Goal: Information Seeking & Learning: Find specific fact

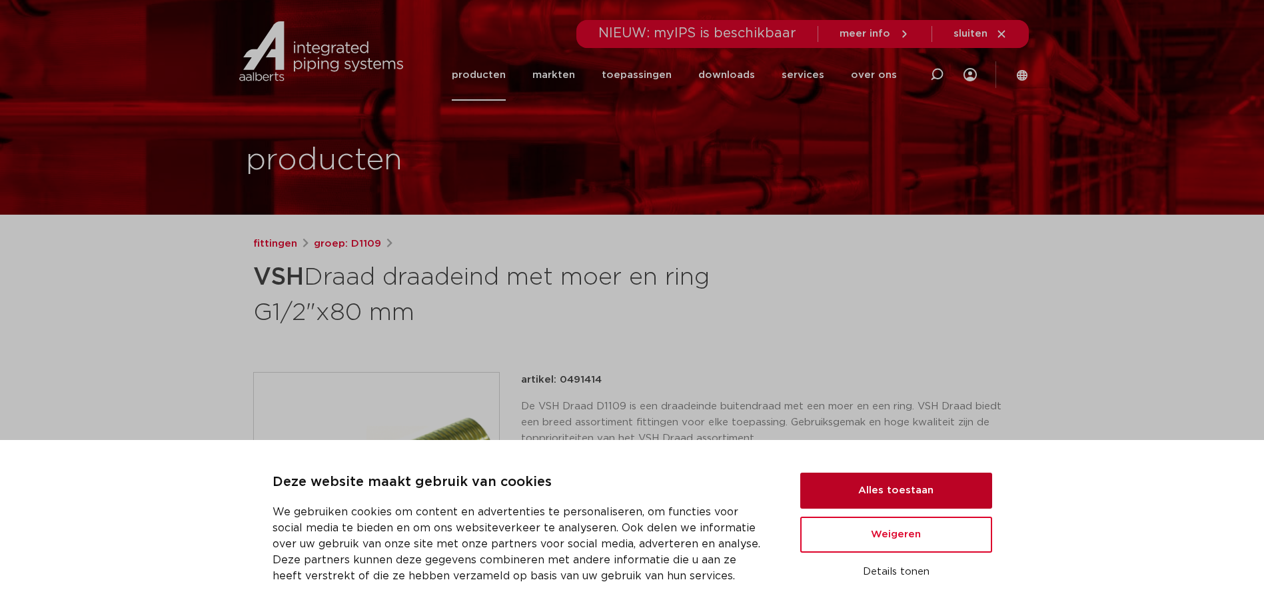
click at [945, 490] on button "Alles toestaan" at bounding box center [896, 490] width 192 height 36
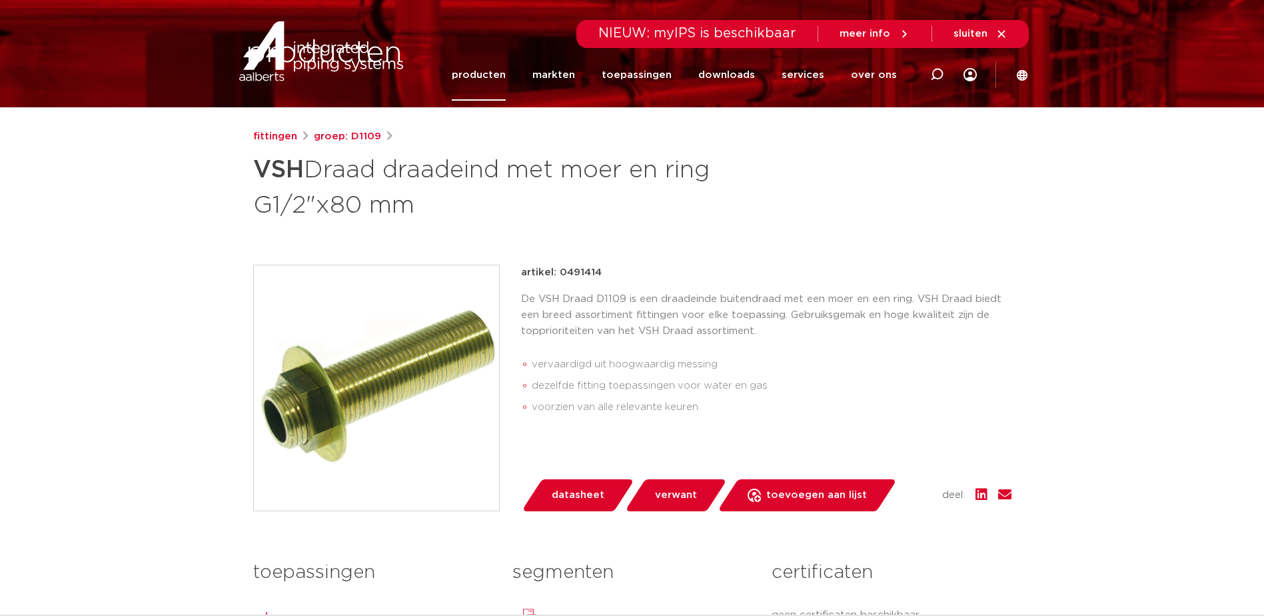
scroll to position [200, 0]
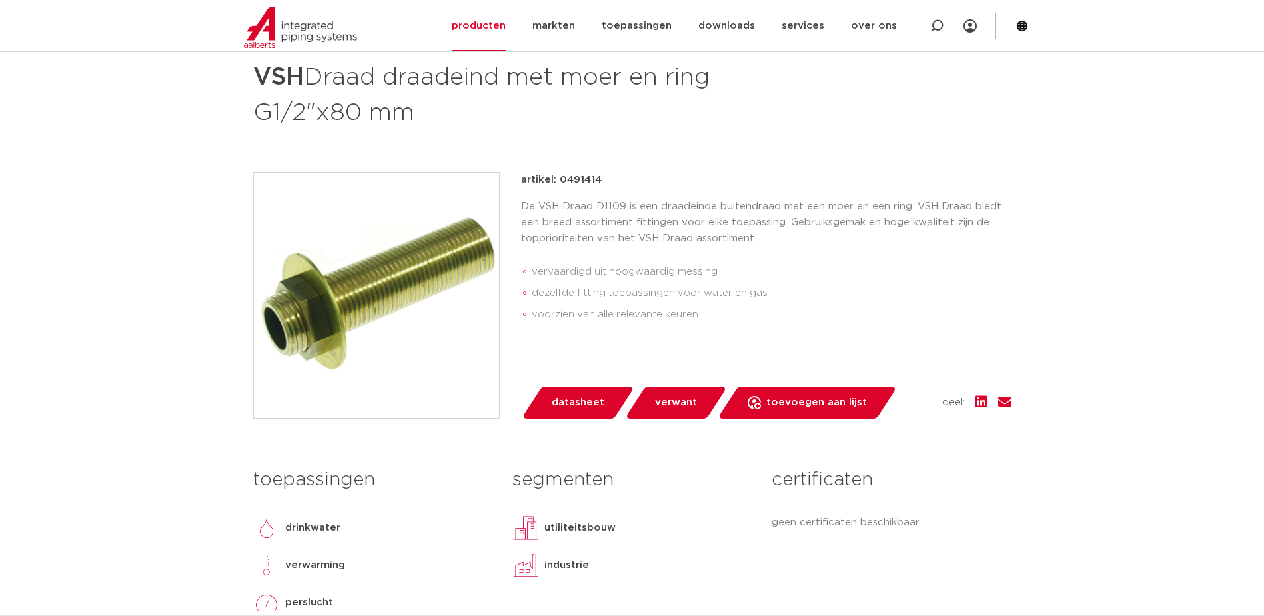
drag, startPoint x: 591, startPoint y: 186, endPoint x: 560, endPoint y: 183, distance: 30.8
click at [560, 183] on div "artikel: 0491414" at bounding box center [766, 180] width 490 height 16
copy p "0491414"
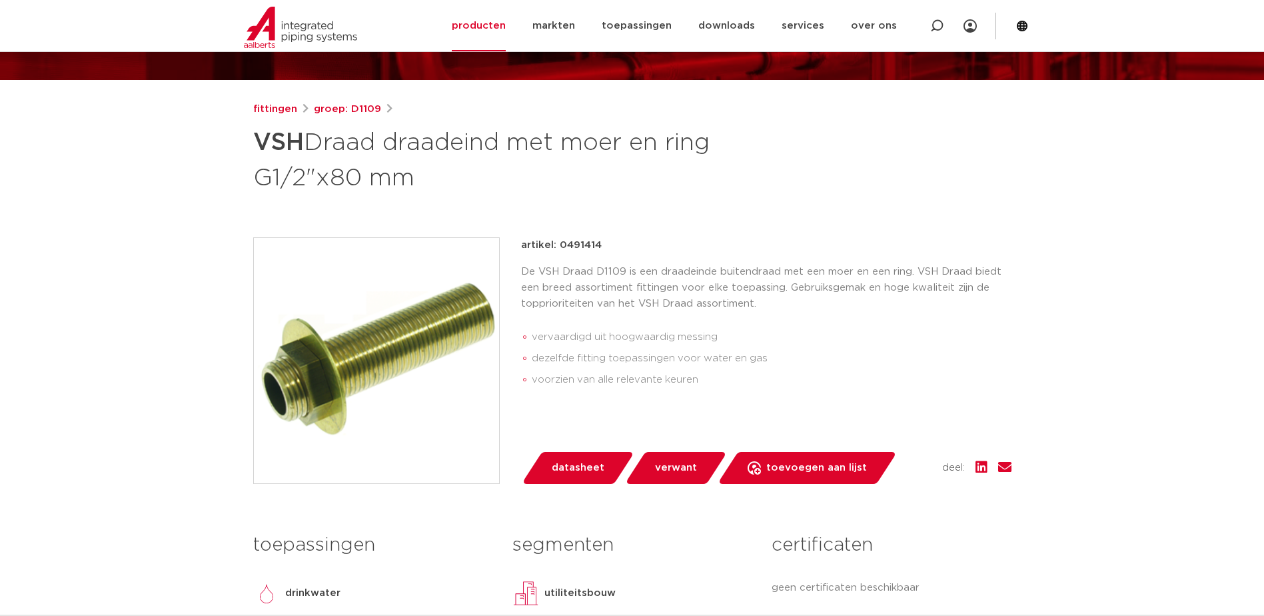
scroll to position [67, 0]
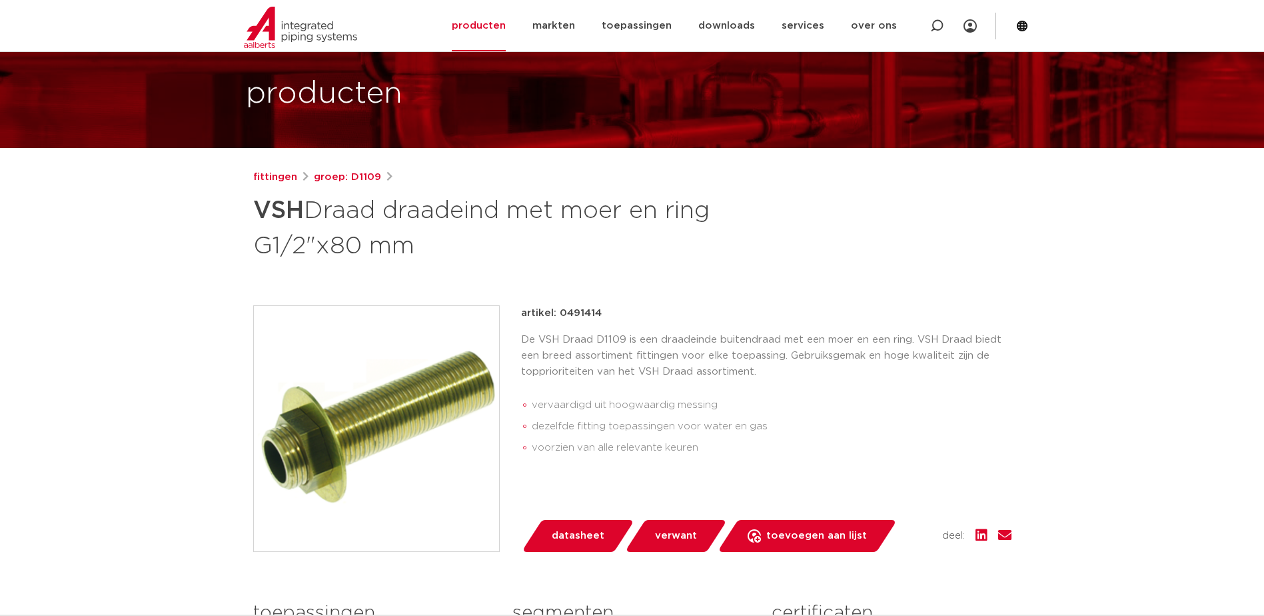
click at [620, 359] on p "De VSH Draad D1109 is een draadeinde buitendraad met een moer en een ring. VSH …" at bounding box center [766, 356] width 490 height 48
click at [644, 340] on p "De VSH Draad D1109 is een draadeinde buitendraad met een moer en een ring. VSH …" at bounding box center [766, 356] width 490 height 48
drag, startPoint x: 562, startPoint y: 336, endPoint x: 568, endPoint y: 333, distance: 6.9
click at [566, 334] on p "De VSH Draad D1109 is een draadeinde buitendraad met een moer en een ring. VSH …" at bounding box center [766, 356] width 490 height 48
click at [639, 344] on p "De VSH Draad D1109 is een draadeinde buitendraad met een moer en een ring. VSH …" at bounding box center [766, 356] width 490 height 48
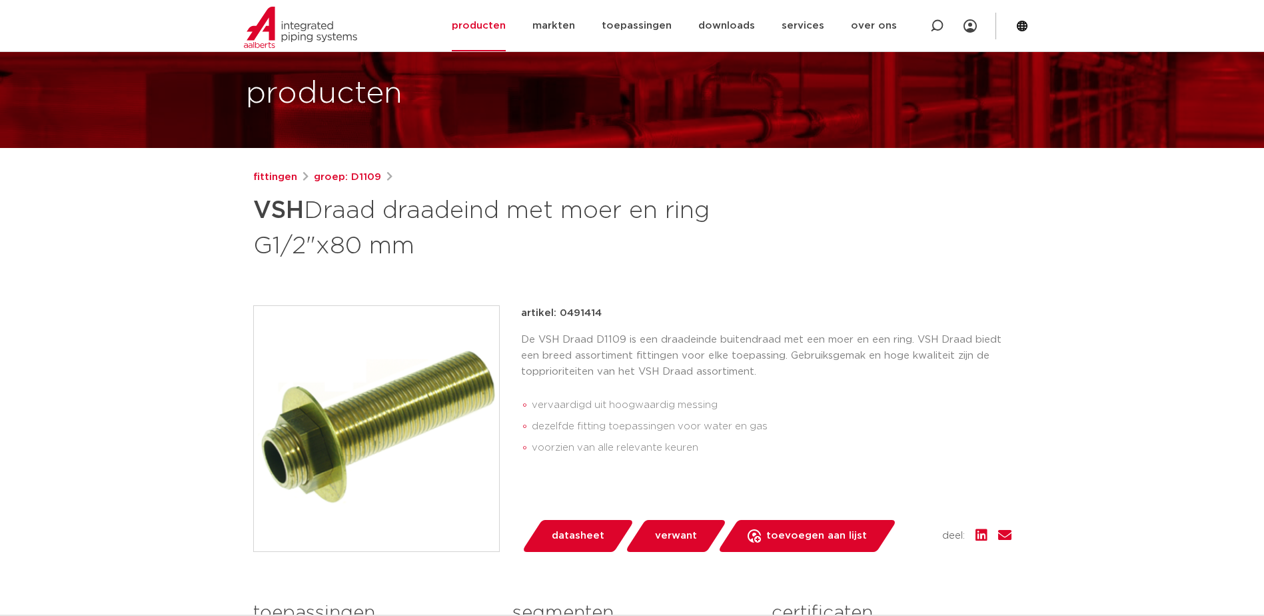
drag, startPoint x: 596, startPoint y: 335, endPoint x: 630, endPoint y: 316, distance: 38.8
click at [621, 321] on div "artikel: 0491414 De VSH Draad D1109 is een draadeinde buitendraad met een moer …" at bounding box center [766, 384] width 490 height 159
click at [632, 316] on div "artikel: 0491414" at bounding box center [766, 313] width 490 height 16
click at [573, 294] on div "fittingen groep: D1109 VSH Draad draadeind met moer en ring G1/2"x80 mm" at bounding box center [631, 480] width 779 height 622
drag, startPoint x: 332, startPoint y: 246, endPoint x: 437, endPoint y: 254, distance: 104.9
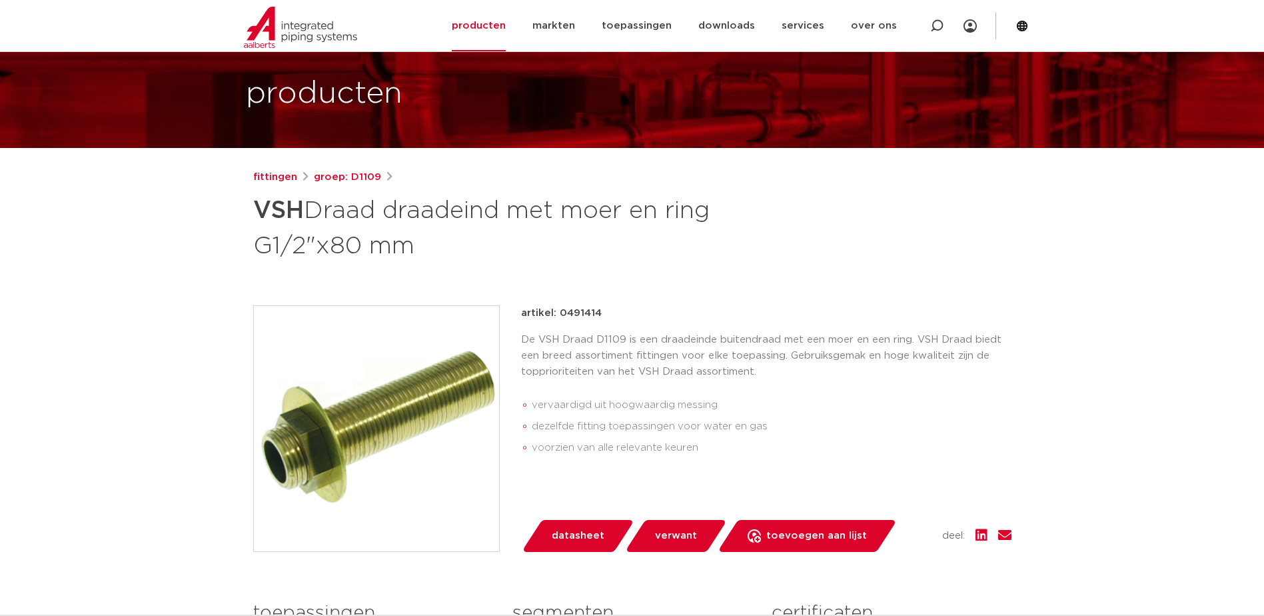
click at [437, 254] on h1 "VSH Draad draadeind met moer en ring G1/2"x80 mm" at bounding box center [503, 227] width 500 height 72
click at [440, 254] on h1 "VSH Draad draadeind met moer en ring G1/2"x80 mm" at bounding box center [503, 227] width 500 height 72
drag, startPoint x: 422, startPoint y: 240, endPoint x: 328, endPoint y: 218, distance: 97.3
click at [328, 219] on h1 "VSH Draad draadeind met moer en ring G1/2"x80 mm" at bounding box center [503, 227] width 500 height 72
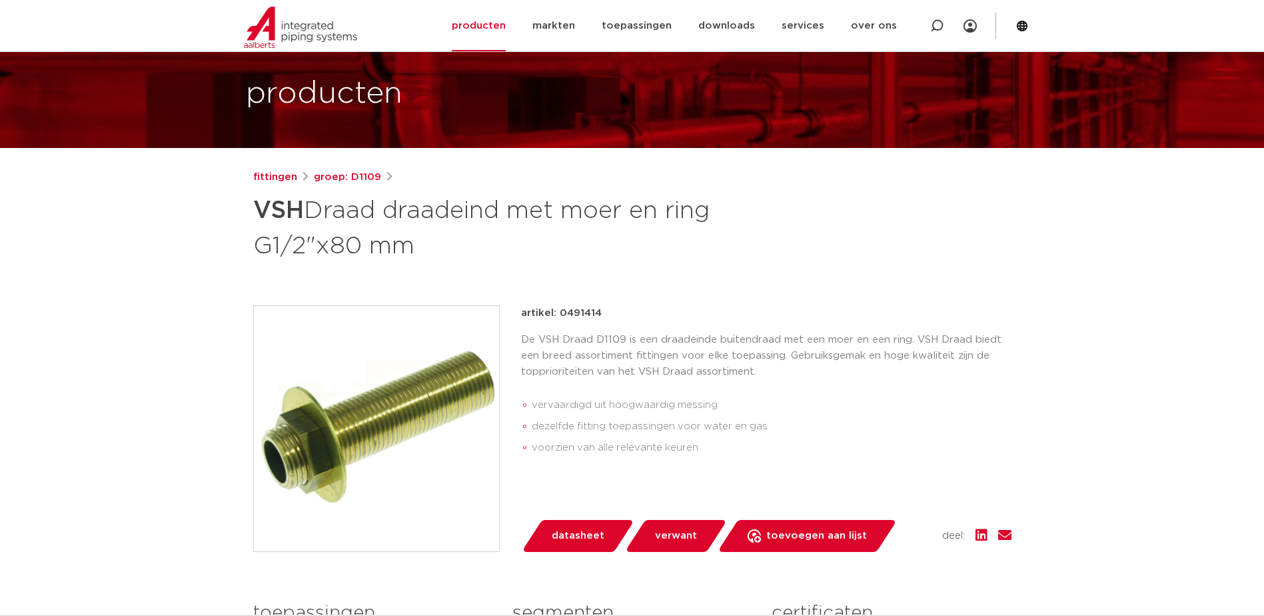
drag, startPoint x: 328, startPoint y: 218, endPoint x: 207, endPoint y: 263, distance: 128.8
